Goal: Information Seeking & Learning: Check status

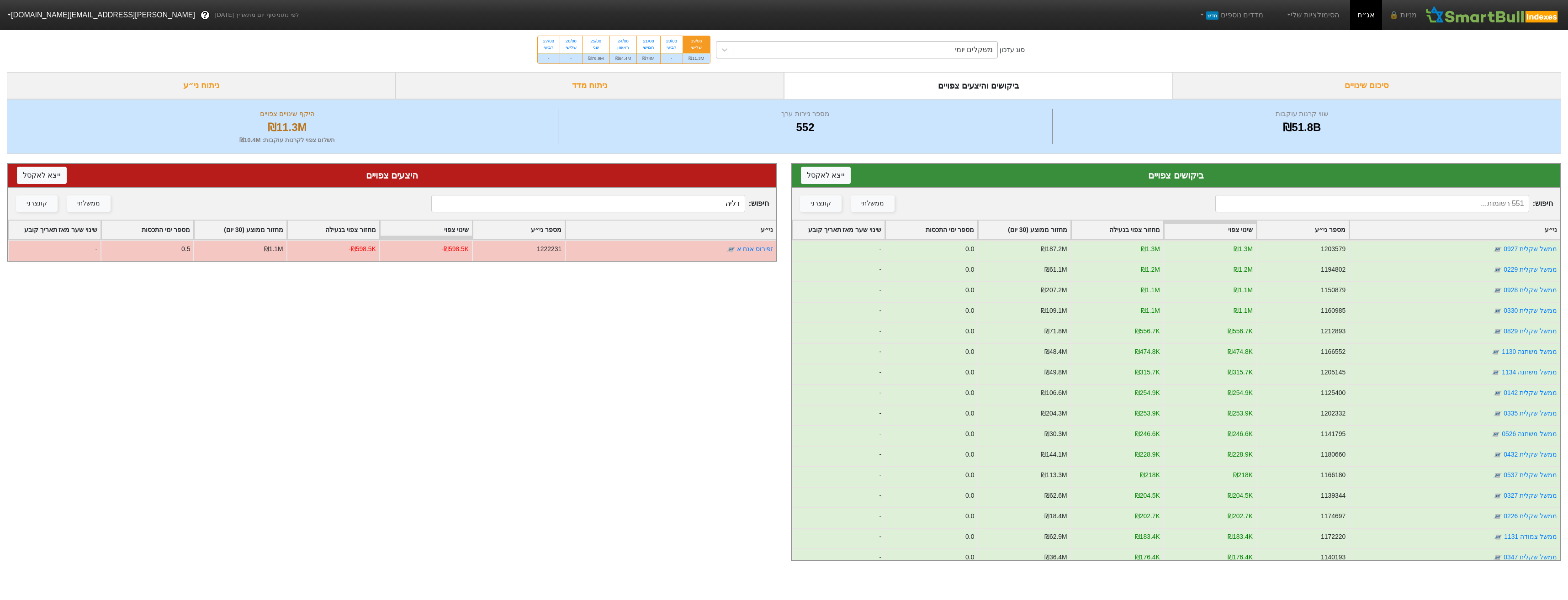
drag, startPoint x: 929, startPoint y: 50, endPoint x: 933, endPoint y: 57, distance: 8.1
click at [929, 50] on div "משקלים יומי" at bounding box center [866, 49] width 264 height 16
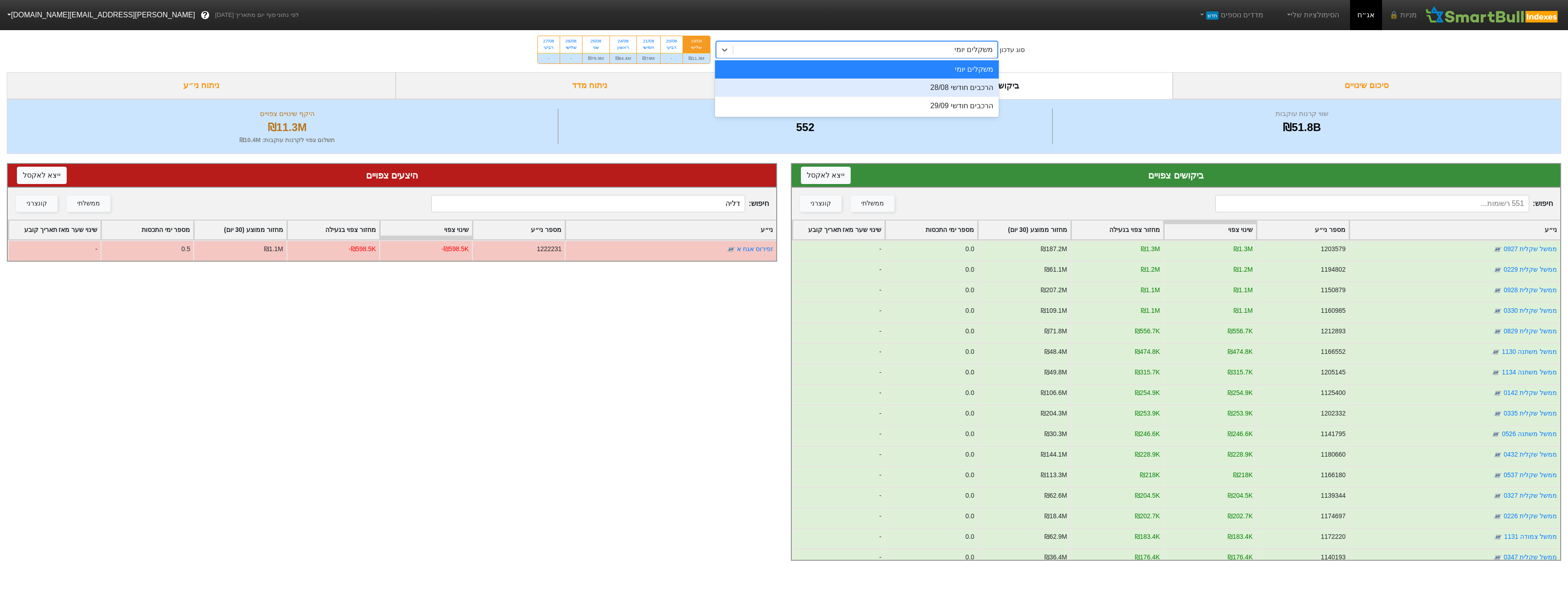
drag, startPoint x: 950, startPoint y: 85, endPoint x: 978, endPoint y: 96, distance: 30.1
click at [952, 84] on div "הרכבים חודשי 28/08" at bounding box center [856, 87] width 284 height 18
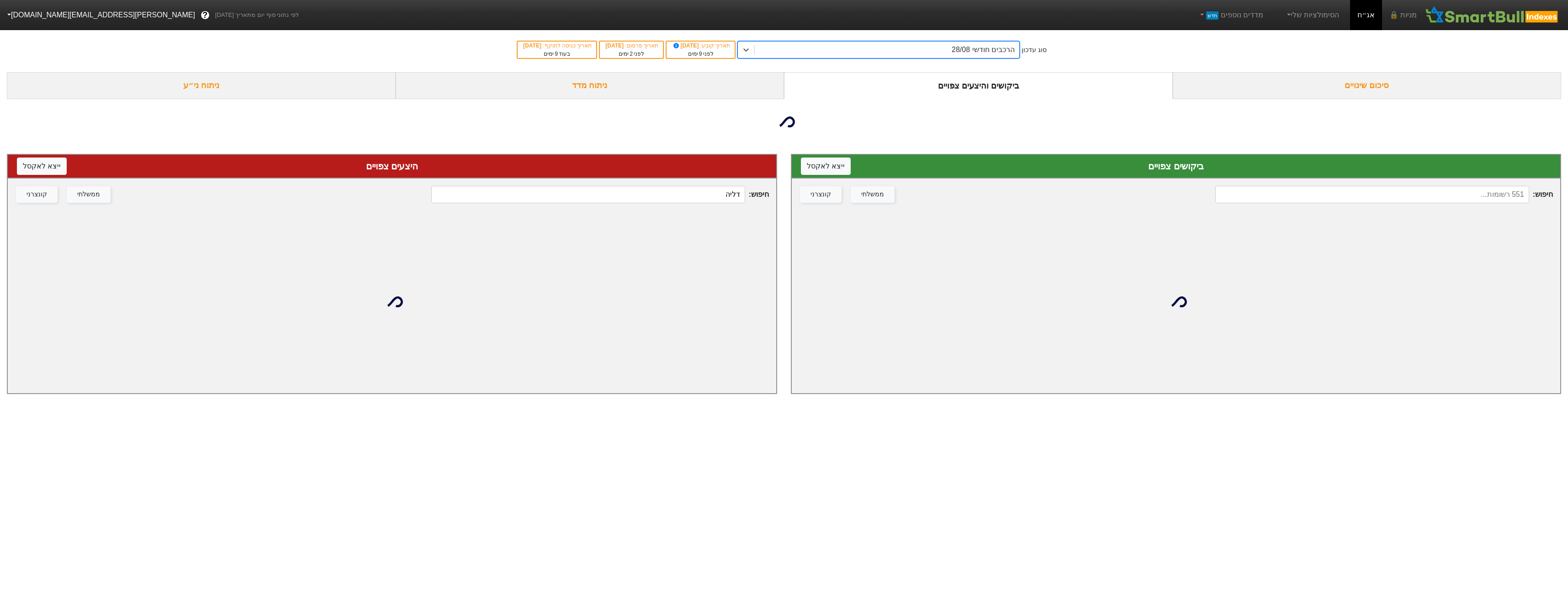
click at [1465, 202] on input at bounding box center [1372, 194] width 313 height 17
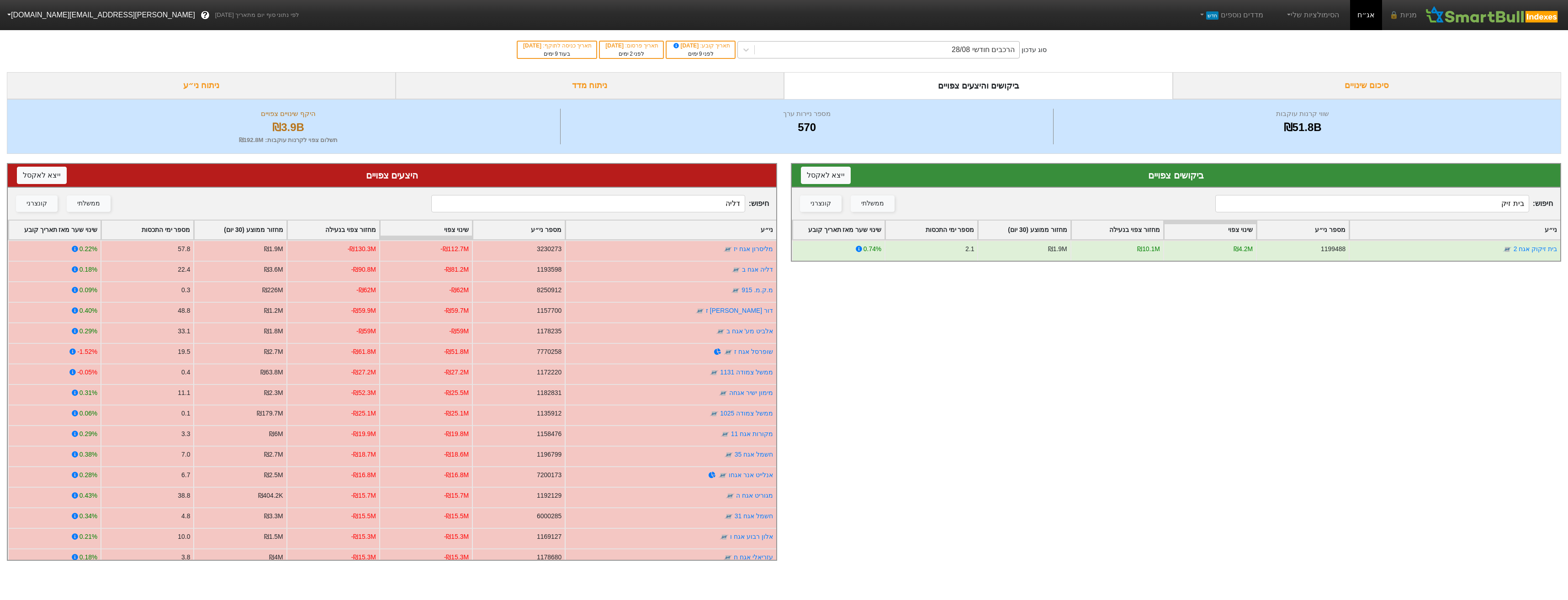
click at [947, 58] on div "הרכבים חודשי 28/08" at bounding box center [887, 49] width 264 height 16
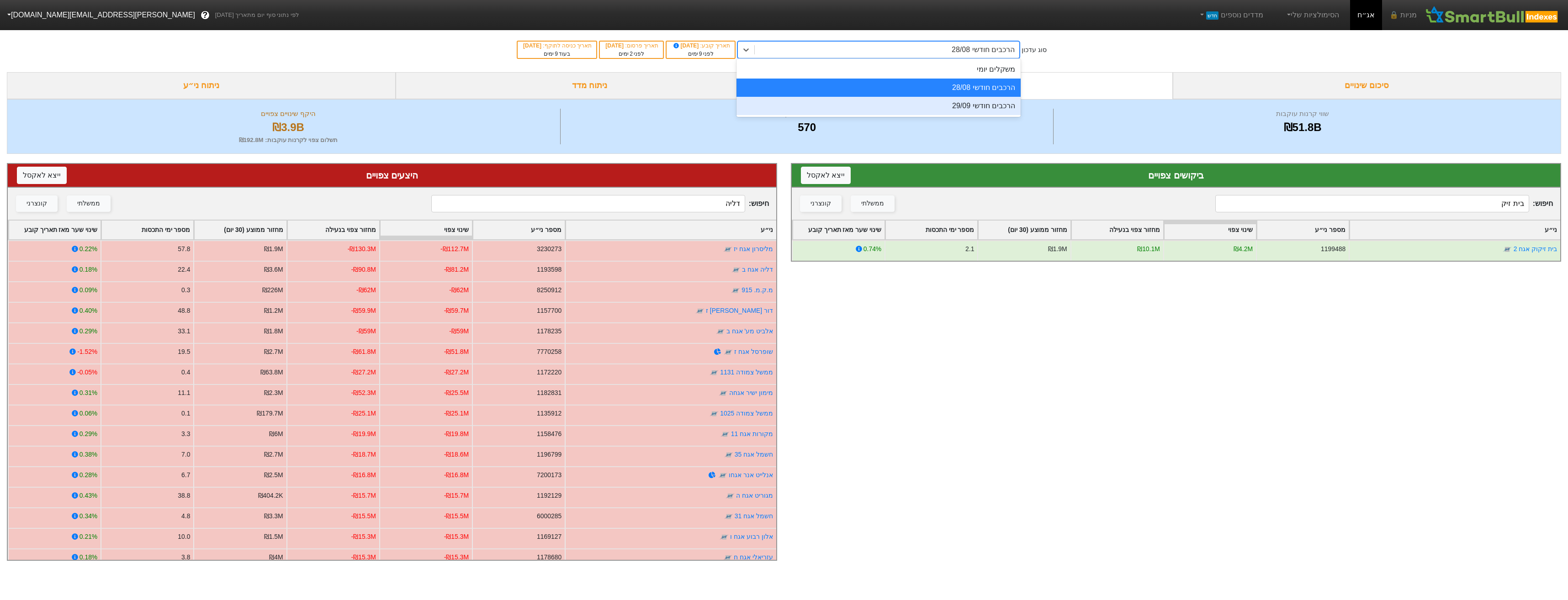
click at [956, 100] on div "הרכבים חודשי 29/09" at bounding box center [878, 106] width 284 height 18
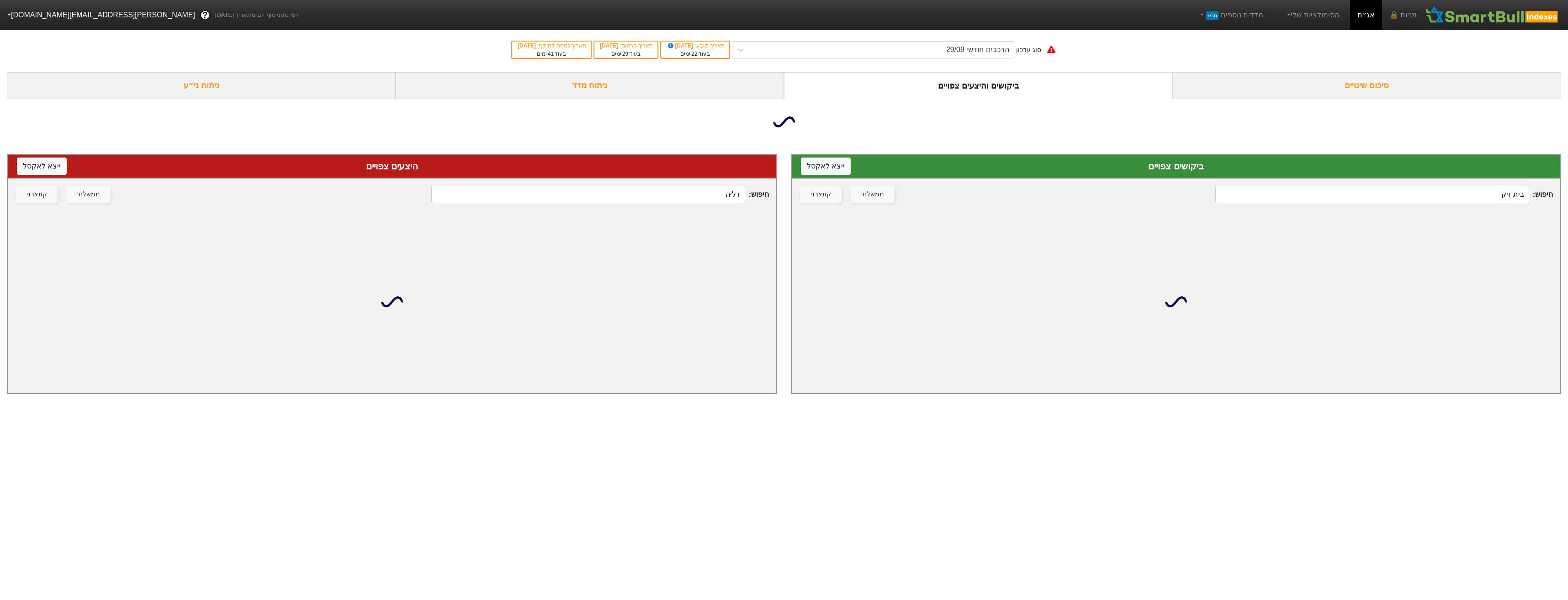
click at [1345, 196] on input "בית זיק" at bounding box center [1372, 194] width 313 height 17
click at [646, 199] on input "דליה" at bounding box center [588, 194] width 313 height 17
click at [647, 199] on input "דליה" at bounding box center [588, 194] width 313 height 17
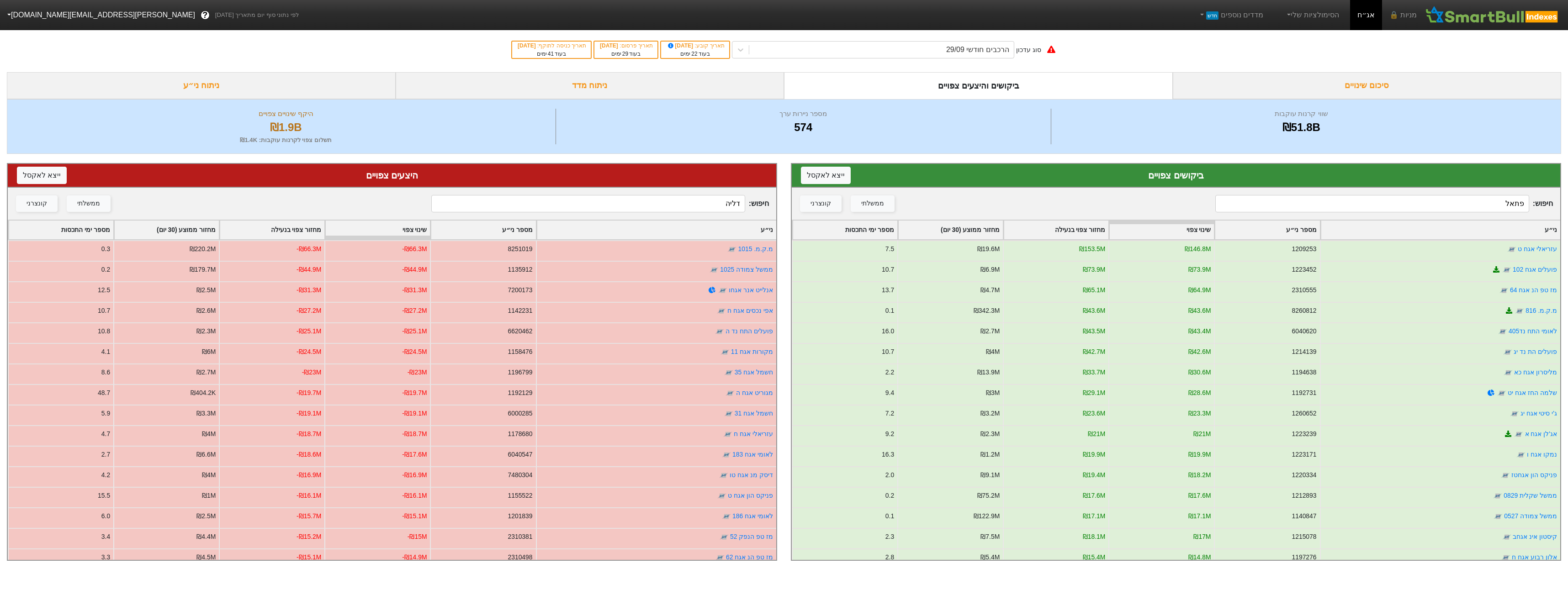
click at [1475, 200] on input "פתאל" at bounding box center [1372, 204] width 313 height 17
type input "פתאל"
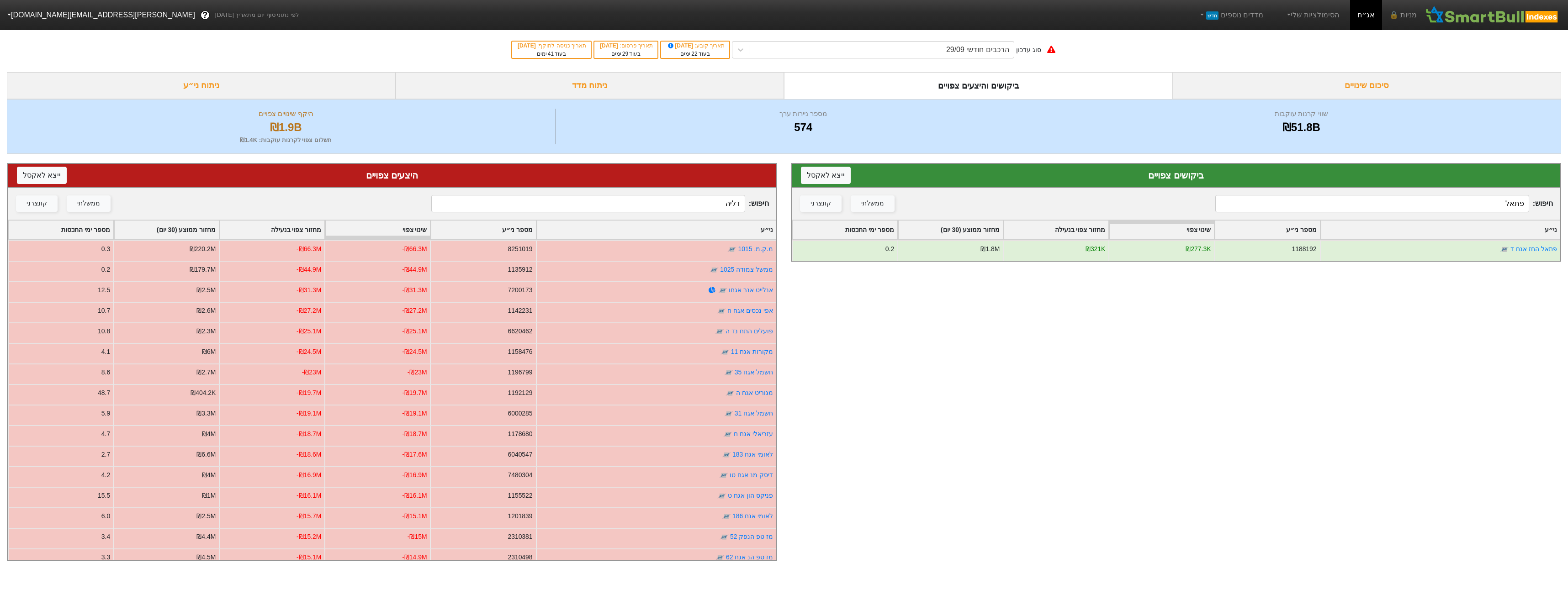
click at [719, 204] on input "דליה" at bounding box center [588, 204] width 313 height 17
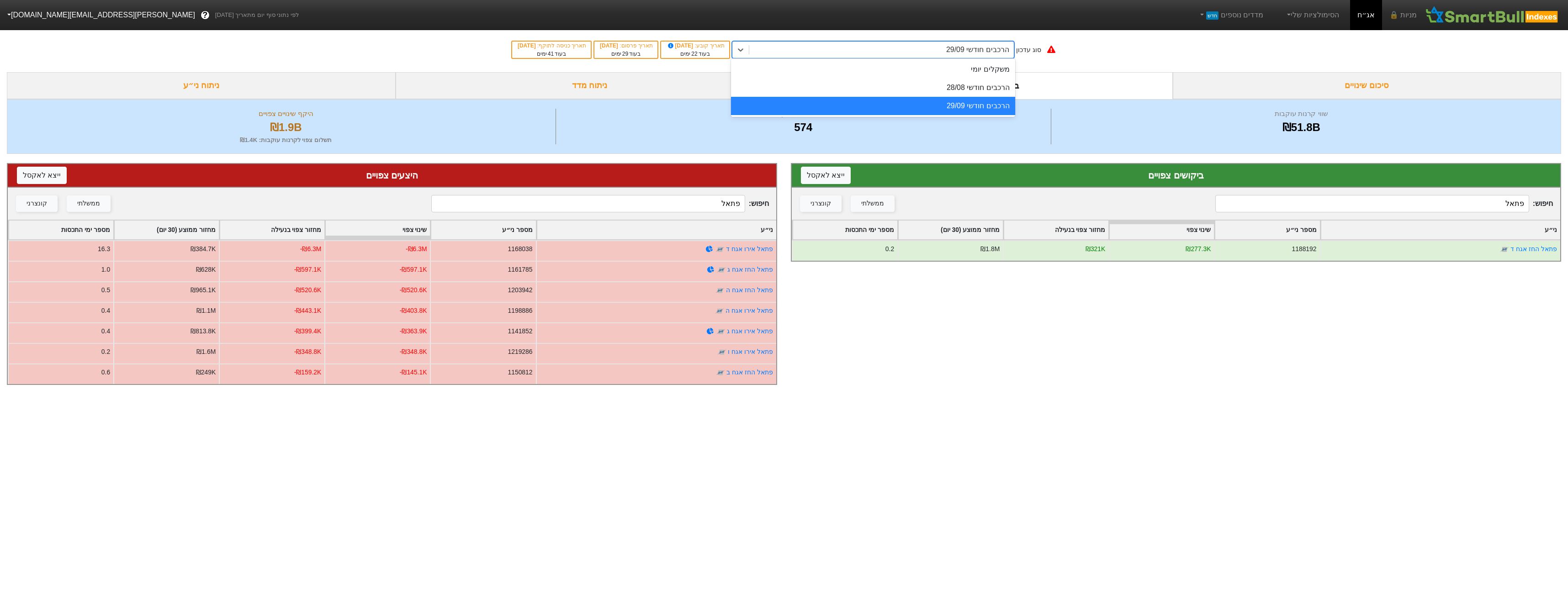
drag, startPoint x: 948, startPoint y: 51, endPoint x: 950, endPoint y: 54, distance: 3.6
click at [949, 52] on div "הרכבים חודשי 29/09" at bounding box center [881, 49] width 264 height 16
click at [957, 88] on div "הרכבים חודשי 28/08" at bounding box center [873, 87] width 284 height 18
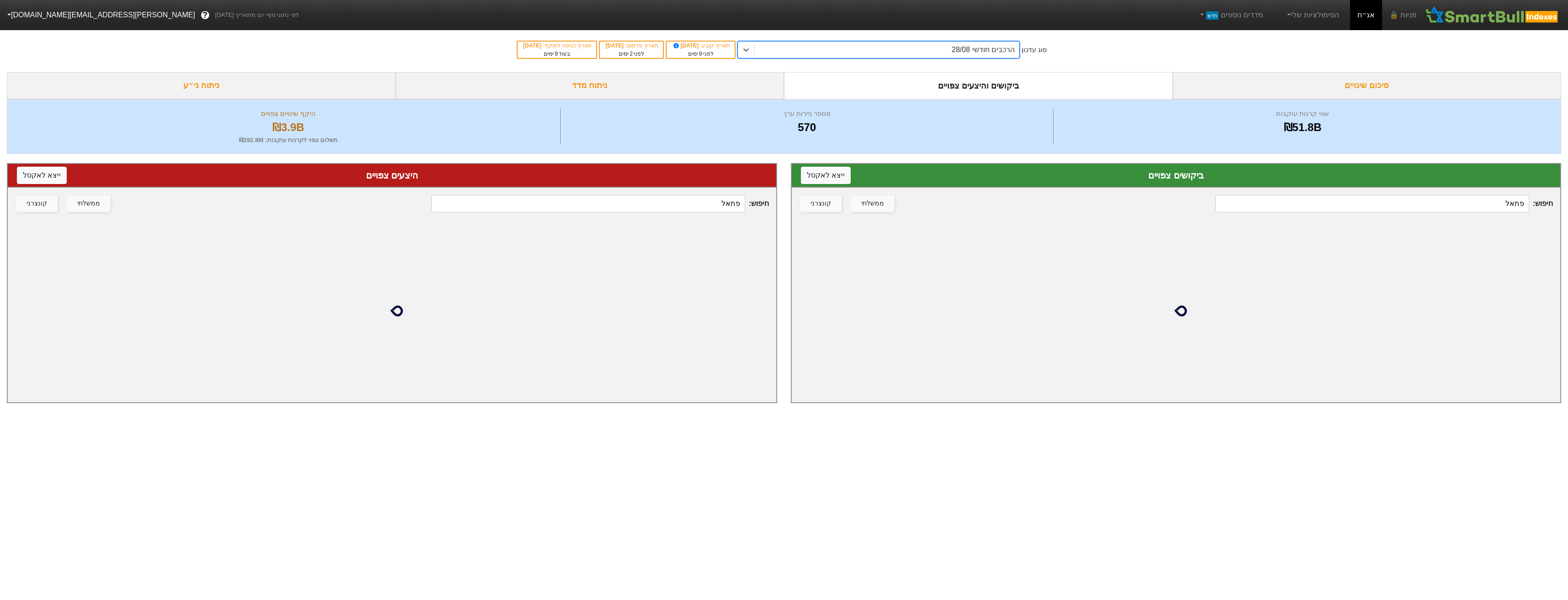
click at [686, 208] on input "פתאל" at bounding box center [588, 204] width 313 height 17
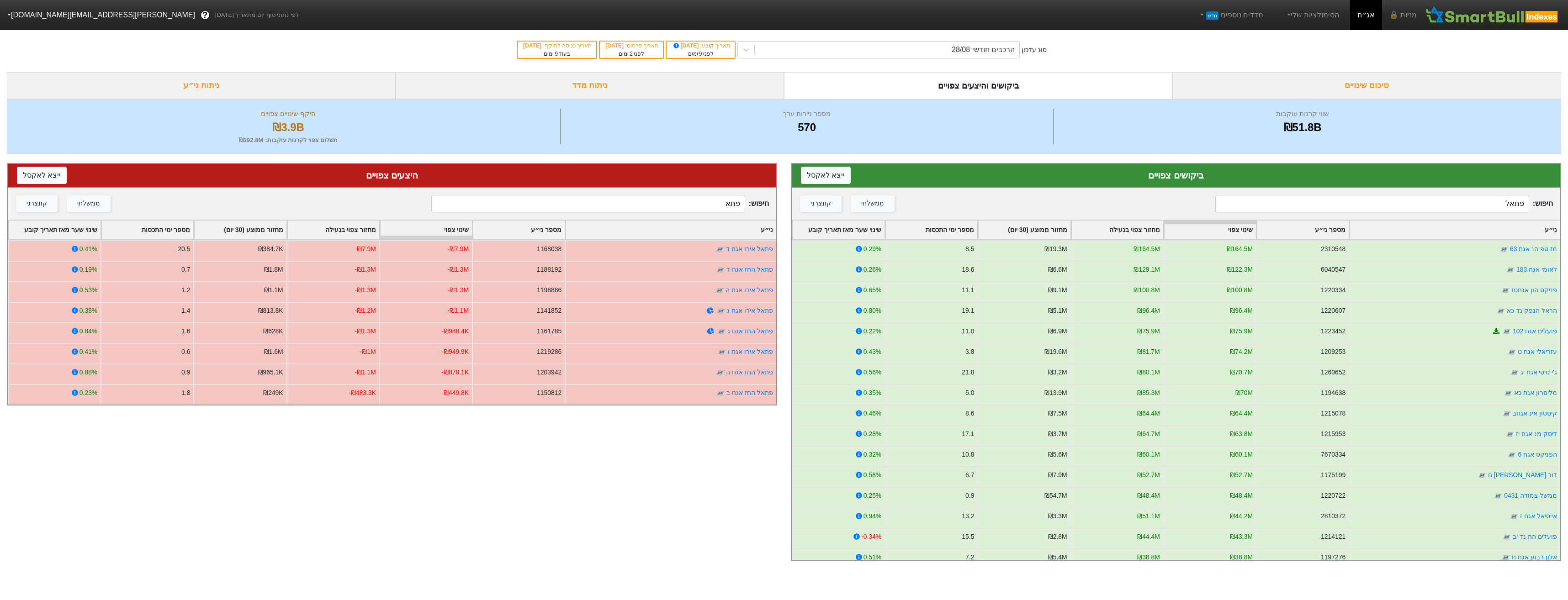
type input "פתאל"
